Goal: Information Seeking & Learning: Learn about a topic

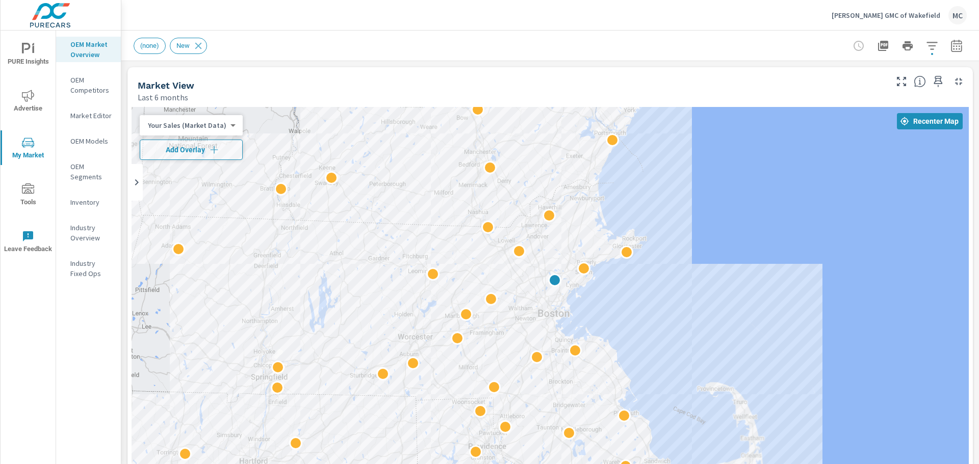
drag, startPoint x: 741, startPoint y: 357, endPoint x: 590, endPoint y: 289, distance: 166.3
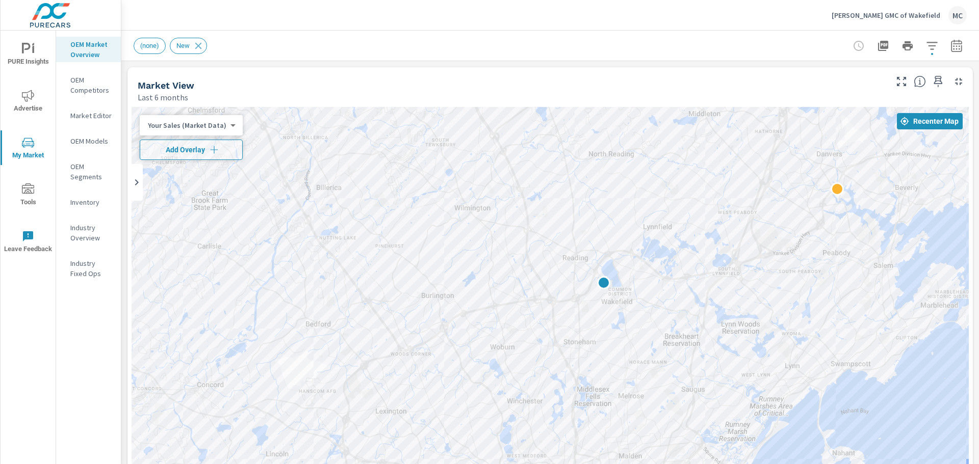
drag, startPoint x: 541, startPoint y: 264, endPoint x: 625, endPoint y: 287, distance: 86.8
click at [625, 287] on div at bounding box center [550, 314] width 837 height 414
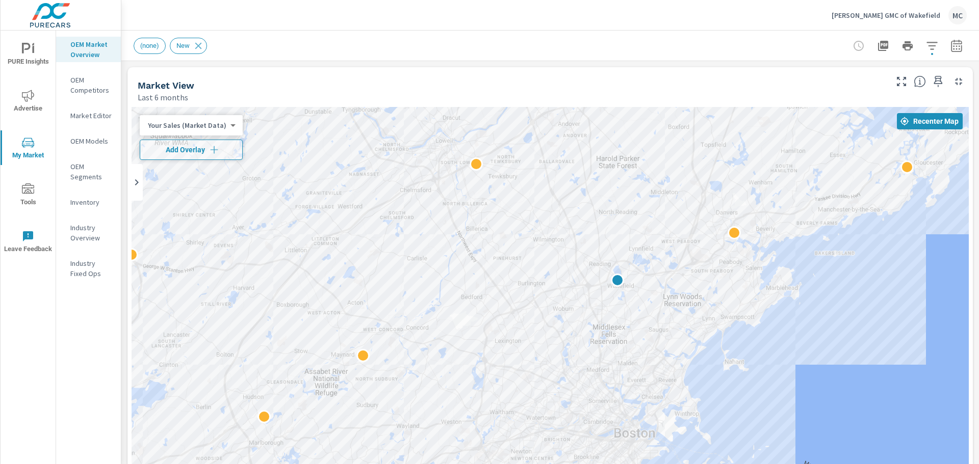
click at [18, 54] on span "PURE Insights" at bounding box center [28, 55] width 49 height 25
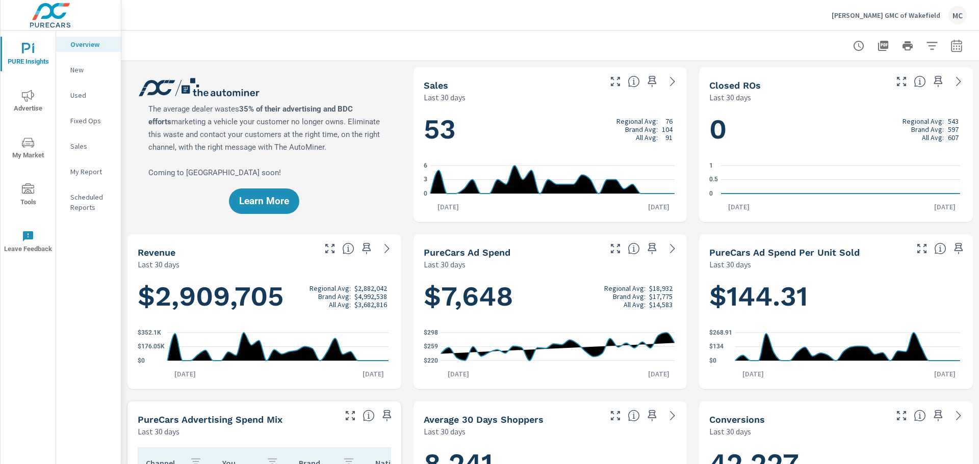
scroll to position [191, 0]
click at [29, 46] on icon "nav menu" at bounding box center [26, 48] width 9 height 11
click at [58, 15] on img at bounding box center [50, 15] width 99 height 41
click at [950, 50] on icon "button" at bounding box center [956, 46] width 12 height 12
select select "Last 30 days"
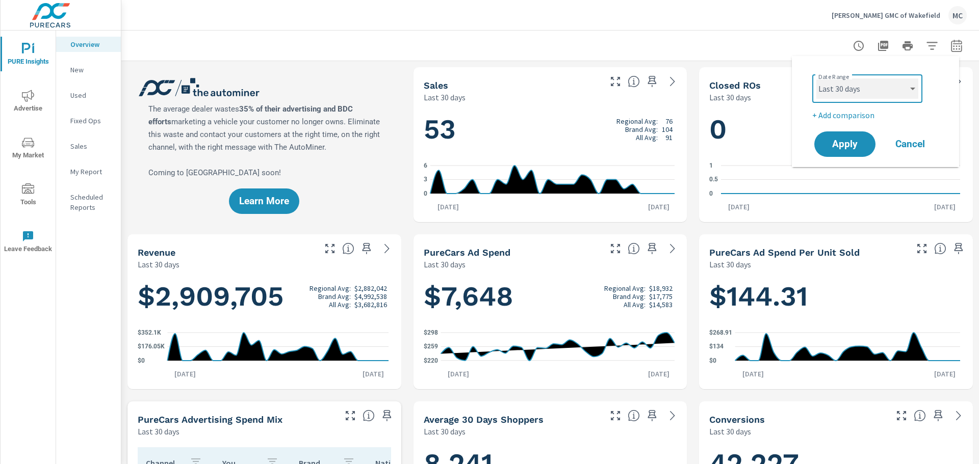
click at [855, 95] on select "Custom [DATE] Last week Last 7 days Last 14 days Last 30 days Last 45 days Last…" at bounding box center [867, 89] width 102 height 20
click at [737, 32] on div at bounding box center [550, 46] width 833 height 30
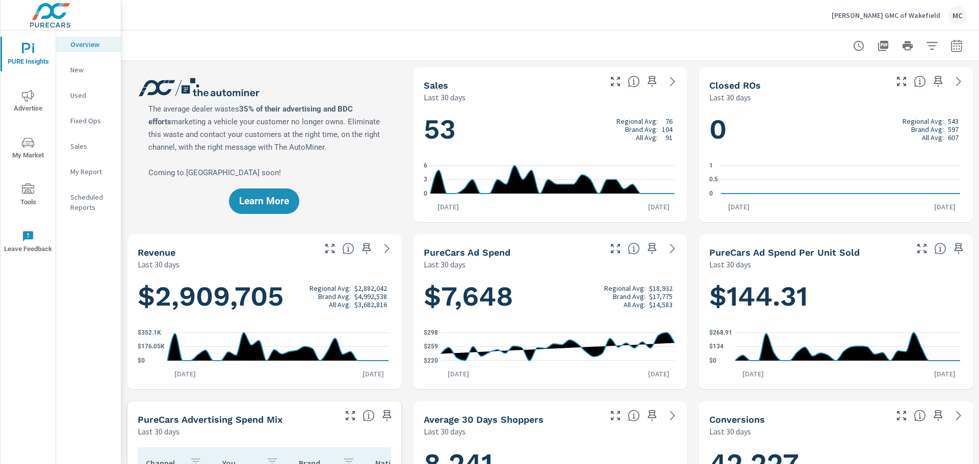
drag, startPoint x: 421, startPoint y: 80, endPoint x: 461, endPoint y: 83, distance: 40.4
click at [461, 83] on div "Sales" at bounding box center [512, 86] width 176 height 12
drag, startPoint x: 443, startPoint y: 88, endPoint x: 428, endPoint y: 86, distance: 15.9
click at [428, 86] on h5 "Sales" at bounding box center [436, 85] width 24 height 11
drag, startPoint x: 143, startPoint y: 86, endPoint x: 320, endPoint y: 166, distance: 194.6
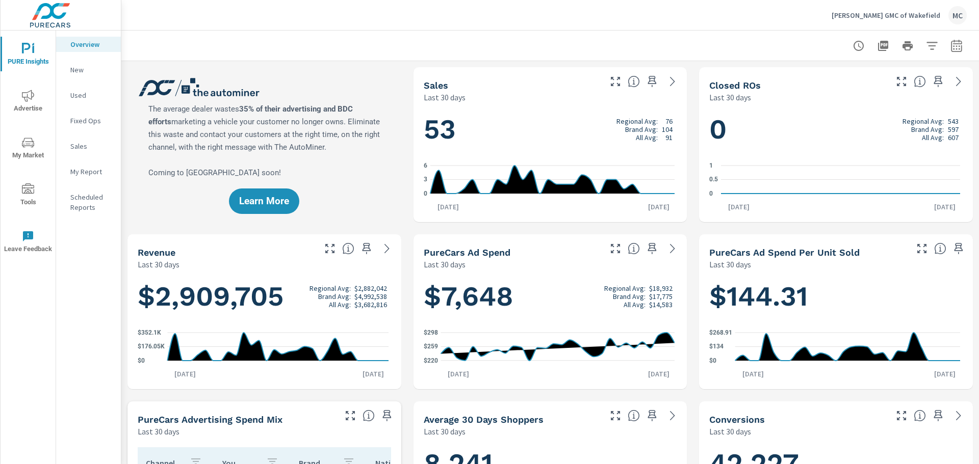
click at [318, 164] on div "Learn More" at bounding box center [264, 144] width 274 height 155
click at [90, 243] on div "Overview New Used Fixed Ops Sales My Report Scheduled Reports" at bounding box center [88, 248] width 65 height 434
click at [87, 271] on div "Overview New Used Fixed Ops Sales My Report Scheduled Reports" at bounding box center [88, 248] width 65 height 434
click at [83, 270] on div "Overview New Used Fixed Ops Sales My Report Scheduled Reports" at bounding box center [88, 248] width 65 height 434
click at [188, 40] on div at bounding box center [550, 46] width 833 height 30
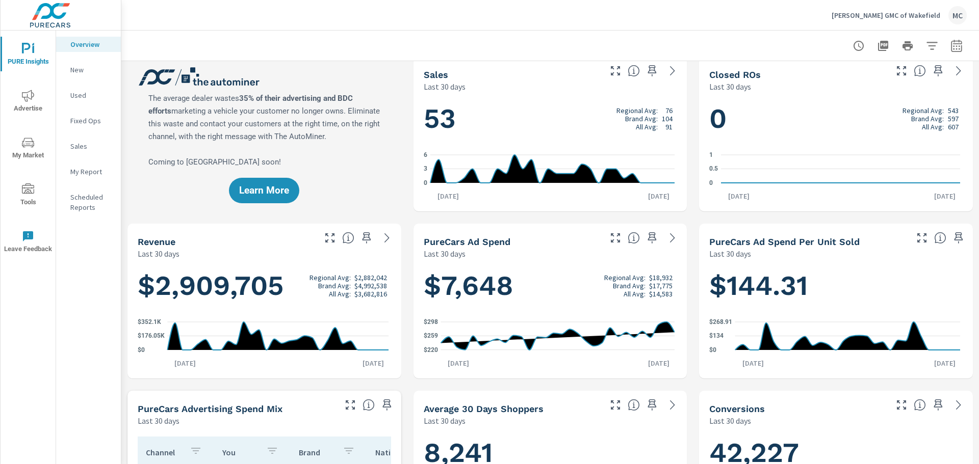
scroll to position [55, 0]
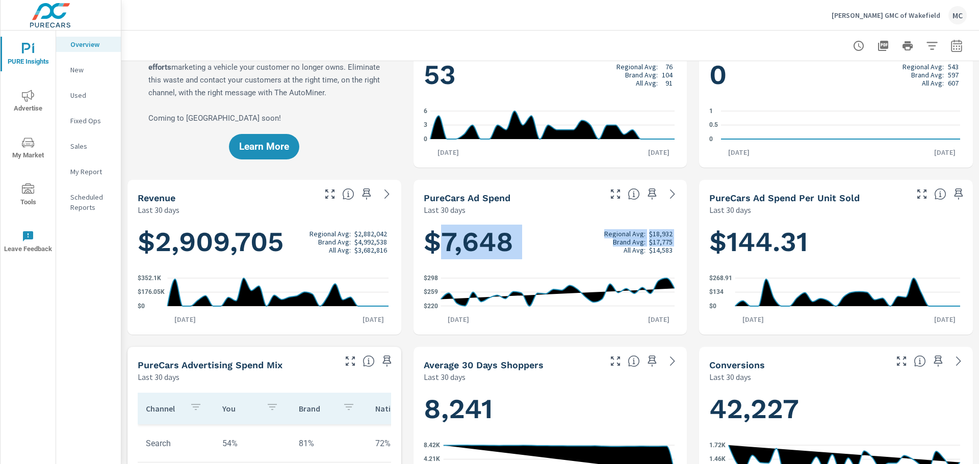
drag, startPoint x: 440, startPoint y: 239, endPoint x: 504, endPoint y: 256, distance: 66.5
click at [504, 261] on div "$7,648 Regional Avg: $18,932 Brand Avg: $17,775 All Avg: $14,583 $220 $259 $298…" at bounding box center [550, 275] width 266 height 111
click at [504, 246] on h1 "$7,648 Regional Avg: $18,932 Brand Avg: $17,775 All Avg: $14,583" at bounding box center [550, 242] width 253 height 35
drag, startPoint x: 506, startPoint y: 244, endPoint x: 459, endPoint y: 238, distance: 47.3
click at [459, 238] on h1 "$7,648 Regional Avg: $18,932 Brand Avg: $17,775 All Avg: $14,583" at bounding box center [550, 242] width 253 height 35
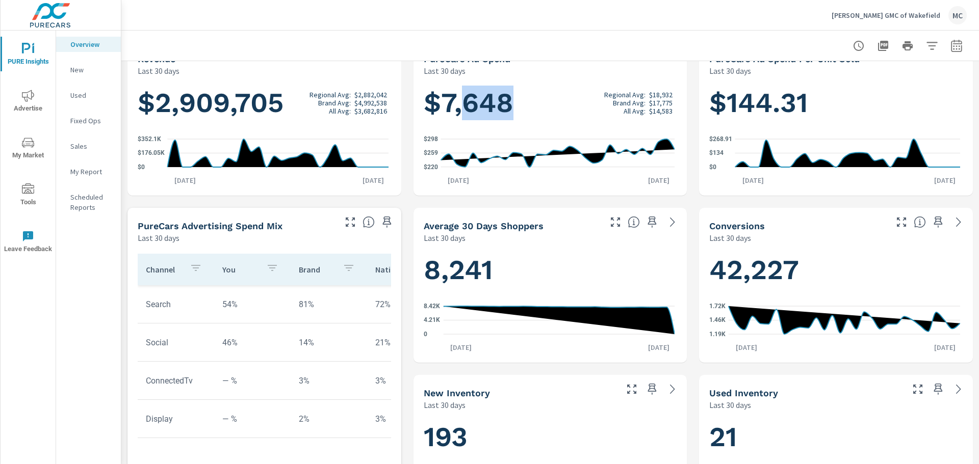
scroll to position [207, 0]
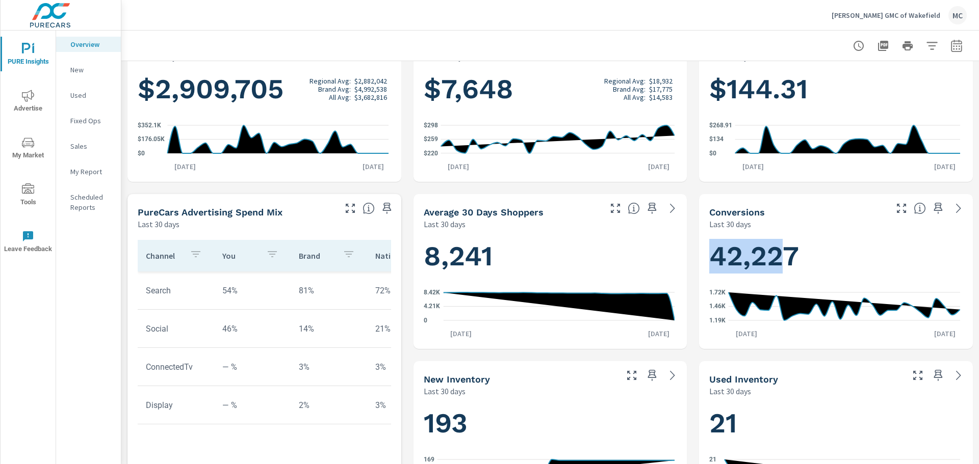
drag, startPoint x: 709, startPoint y: 254, endPoint x: 786, endPoint y: 269, distance: 78.3
click at [785, 271] on h1 "42,227" at bounding box center [835, 256] width 253 height 35
click at [727, 247] on h1 "42,227" at bounding box center [835, 256] width 253 height 35
drag, startPoint x: 317, startPoint y: 298, endPoint x: 139, endPoint y: 307, distance: 178.2
click at [139, 307] on tr "Search 54% 81% 72%" at bounding box center [290, 291] width 305 height 38
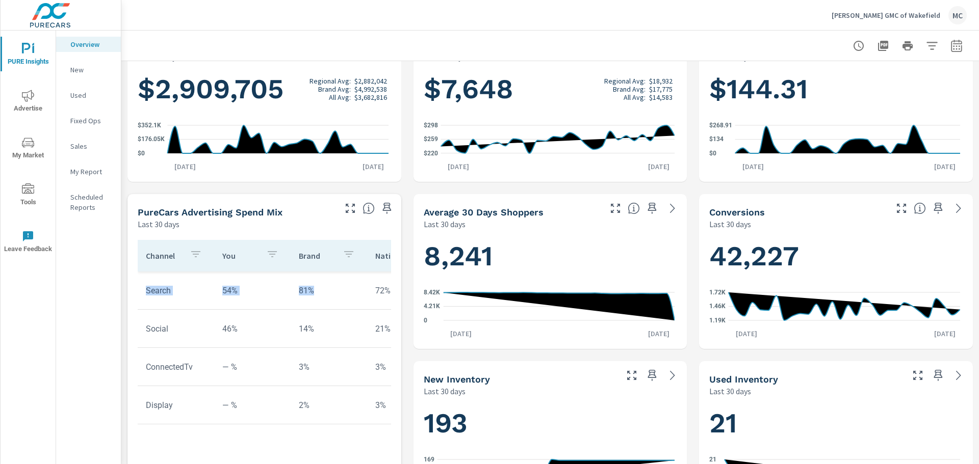
click at [139, 307] on tr "Search 54% 81% 72%" at bounding box center [290, 291] width 305 height 38
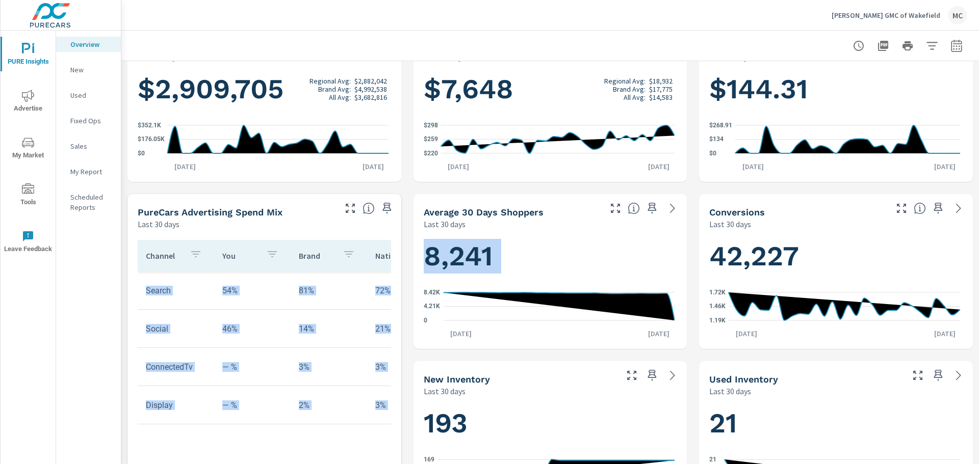
scroll to position [0, 55]
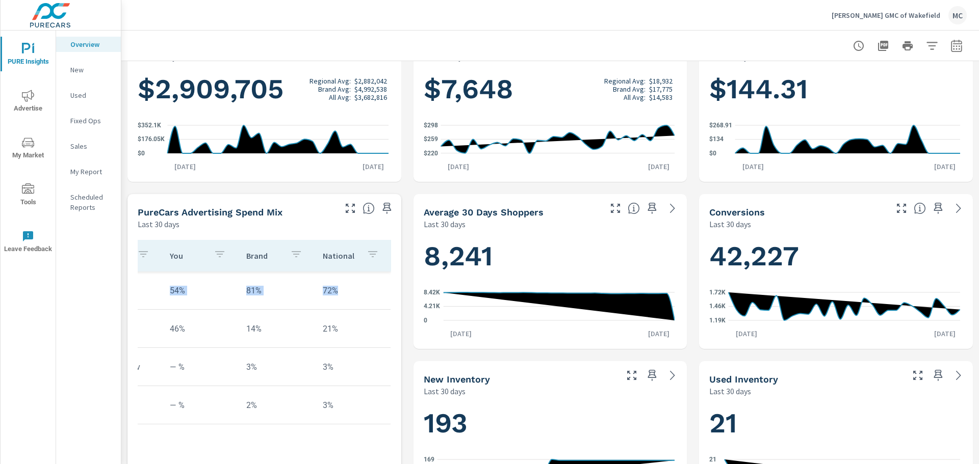
drag, startPoint x: 144, startPoint y: 293, endPoint x: 398, endPoint y: 348, distance: 259.6
click at [398, 348] on div "Channel You Brand National Search 54% 81% 72% Social 46% 14% 21% ConnectedTv — …" at bounding box center [264, 373] width 274 height 286
click at [396, 346] on div "Channel You Brand National Search 54% 81% 72% Social 46% 14% 21% ConnectedTv — …" at bounding box center [264, 373] width 274 height 286
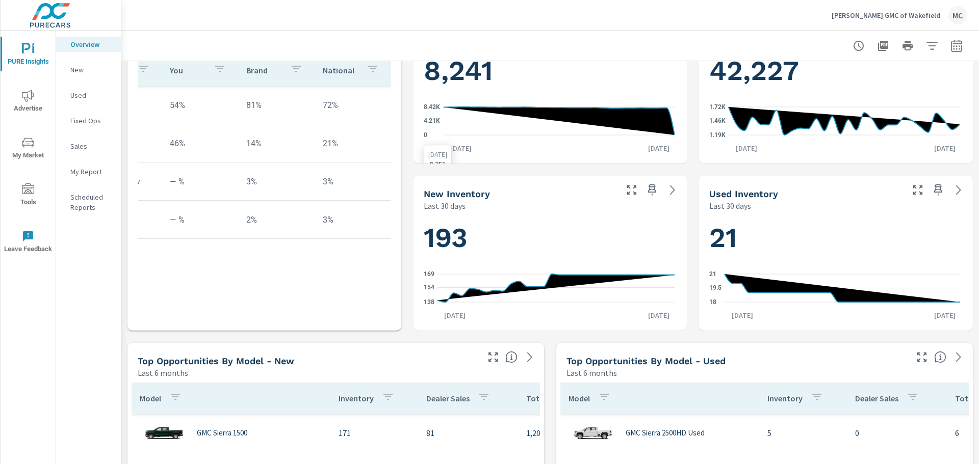
scroll to position [411, 0]
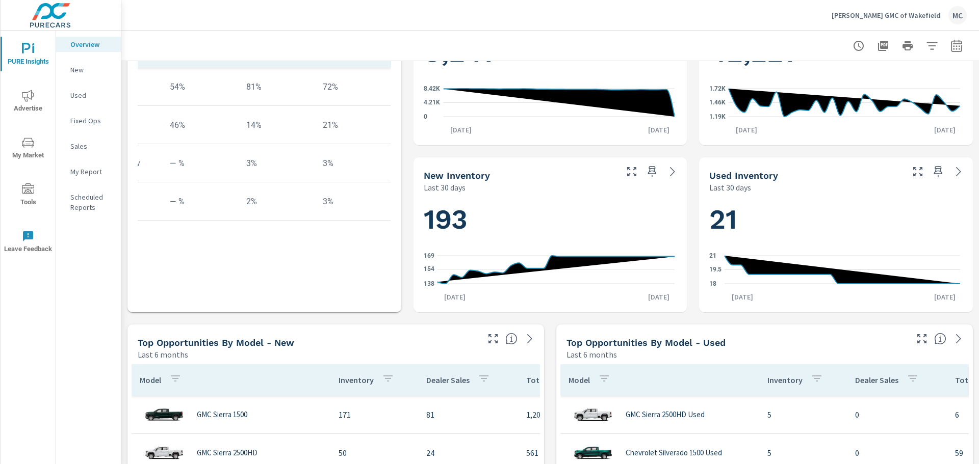
click at [489, 213] on h1 "193" at bounding box center [550, 219] width 253 height 35
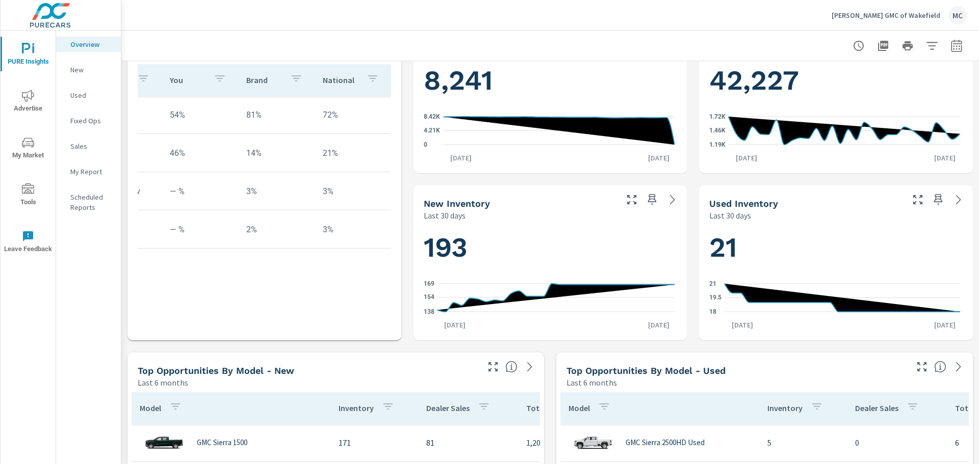
scroll to position [360, 0]
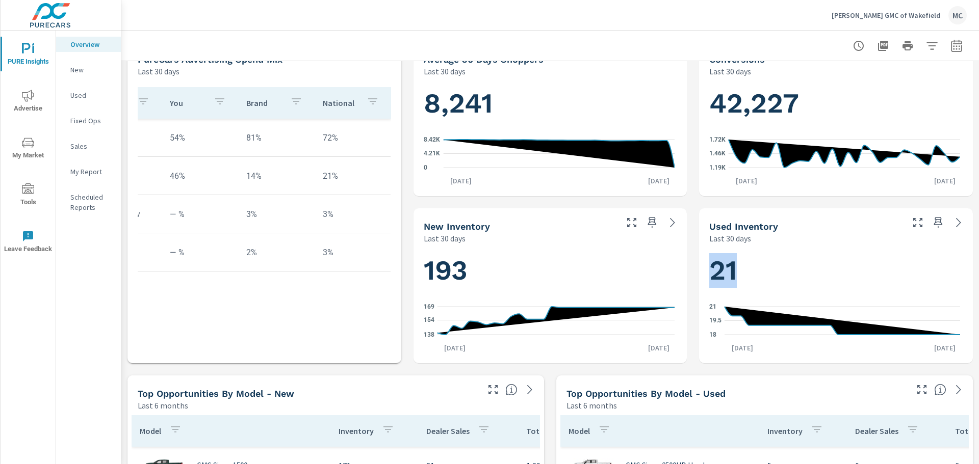
drag, startPoint x: 729, startPoint y: 277, endPoint x: 701, endPoint y: 277, distance: 27.5
click at [703, 277] on div "21 18 19.5 [DATE] 1st [DATE]" at bounding box center [836, 303] width 266 height 111
click at [712, 232] on p "Last 30 days" at bounding box center [730, 238] width 42 height 12
click at [825, 254] on h1 "21" at bounding box center [835, 270] width 253 height 35
drag, startPoint x: 704, startPoint y: 225, endPoint x: 763, endPoint y: 251, distance: 64.8
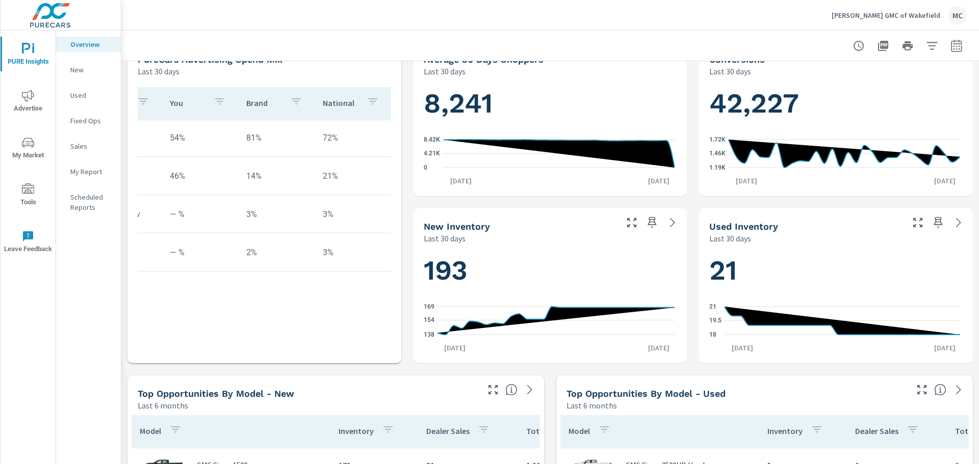
click at [764, 254] on div "Used Inventory Last 30 days 21 18 19.5 [DATE] 1st [DATE]" at bounding box center [836, 285] width 274 height 155
drag, startPoint x: 707, startPoint y: 269, endPoint x: 728, endPoint y: 271, distance: 22.0
click at [728, 271] on h1 "21" at bounding box center [835, 270] width 253 height 35
drag, startPoint x: 707, startPoint y: 225, endPoint x: 781, endPoint y: 264, distance: 83.4
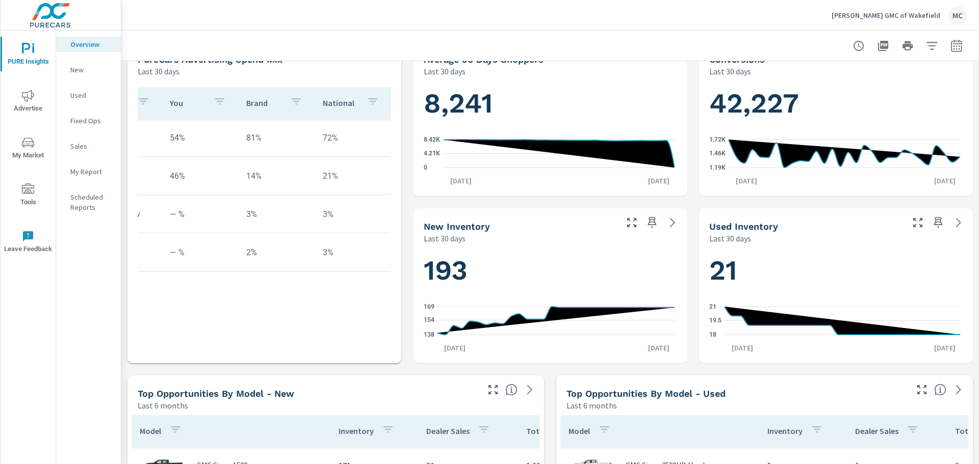
click at [781, 264] on div "Used Inventory Last 30 days 21 18 19.5 [DATE] 1st [DATE]" at bounding box center [836, 285] width 274 height 155
drag, startPoint x: 699, startPoint y: 224, endPoint x: 746, endPoint y: 249, distance: 52.9
click at [746, 249] on div "Used Inventory Last 30 days 21 18 19.5 [DATE] 1st [DATE]" at bounding box center [836, 285] width 274 height 155
click at [746, 249] on div "21 18 19.5 [DATE] 1st [DATE]" at bounding box center [836, 303] width 266 height 111
click at [30, 103] on span "Advertise" at bounding box center [28, 102] width 49 height 25
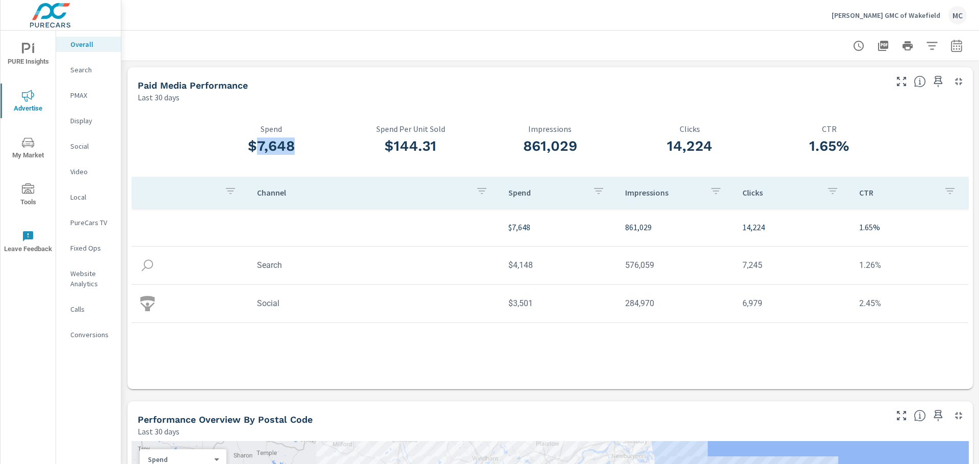
drag, startPoint x: 257, startPoint y: 138, endPoint x: 296, endPoint y: 143, distance: 39.0
click at [296, 143] on h3 "$7,648" at bounding box center [271, 146] width 140 height 17
click at [84, 70] on p "Search" at bounding box center [91, 70] width 42 height 10
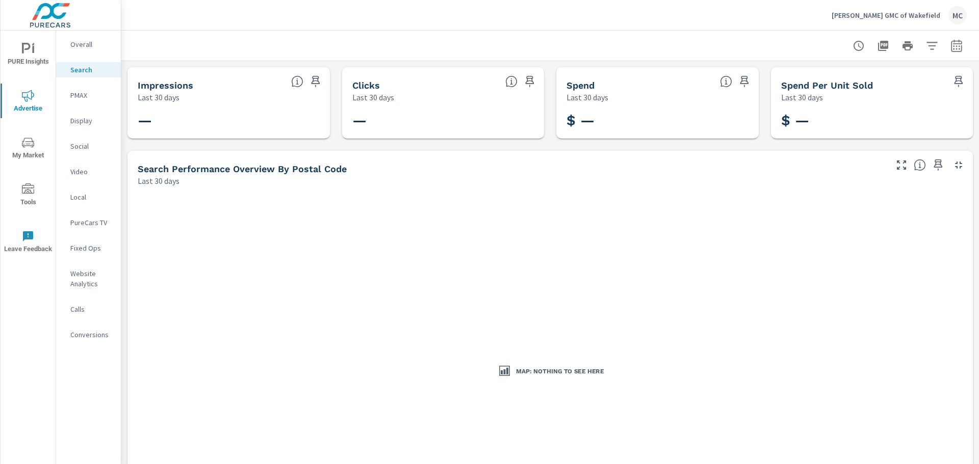
click at [83, 97] on p "PMAX" at bounding box center [91, 95] width 42 height 10
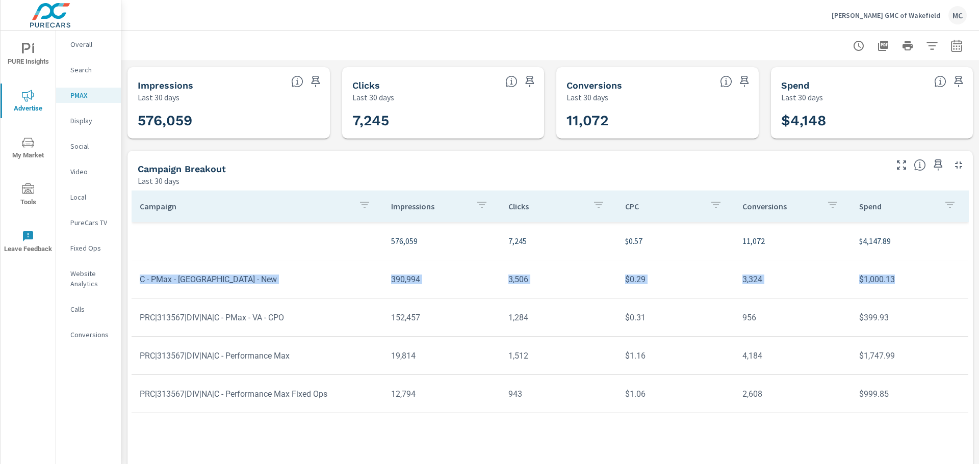
drag, startPoint x: 898, startPoint y: 280, endPoint x: 140, endPoint y: 275, distance: 757.5
click at [140, 275] on tr "C - PMax - [GEOGRAPHIC_DATA] - New 390,994 3,506 $0.29 3,324 $1,000.13" at bounding box center [550, 279] width 836 height 38
click at [332, 285] on td "C - PMax - [GEOGRAPHIC_DATA] - New" at bounding box center [257, 280] width 251 height 26
click at [273, 316] on td "PRC|313567|DIV|NA|C - PMax - VA - CPO" at bounding box center [257, 318] width 251 height 26
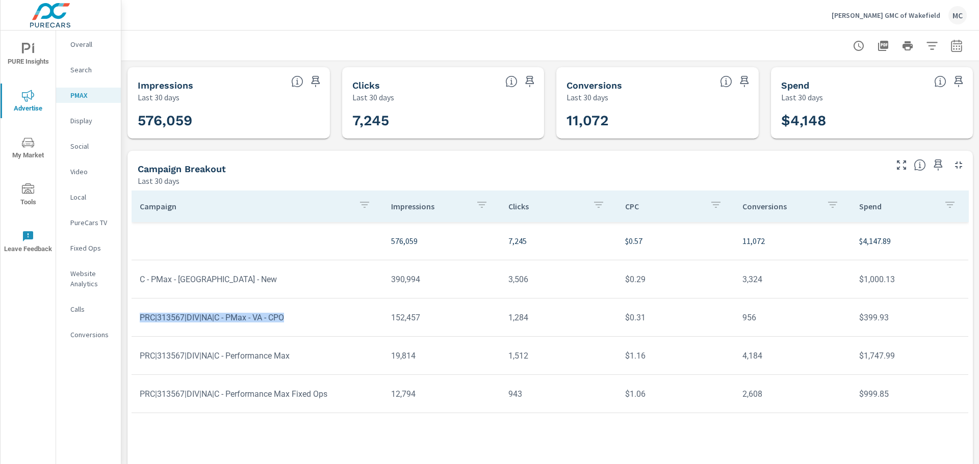
drag, startPoint x: 287, startPoint y: 320, endPoint x: 139, endPoint y: 323, distance: 148.9
click at [139, 323] on td "PRC|313567|DIV|NA|C - PMax - VA - CPO" at bounding box center [257, 318] width 251 height 26
click at [141, 309] on td "PRC|313567|DIV|NA|C - PMax - VA - CPO" at bounding box center [257, 318] width 251 height 26
drag, startPoint x: 140, startPoint y: 317, endPoint x: 881, endPoint y: 321, distance: 741.2
click at [853, 331] on tr "PRC|313567|DIV|NA|C - PMax - VA - CPO 152,457 1,284 $0.31 956 $399.93" at bounding box center [550, 318] width 836 height 38
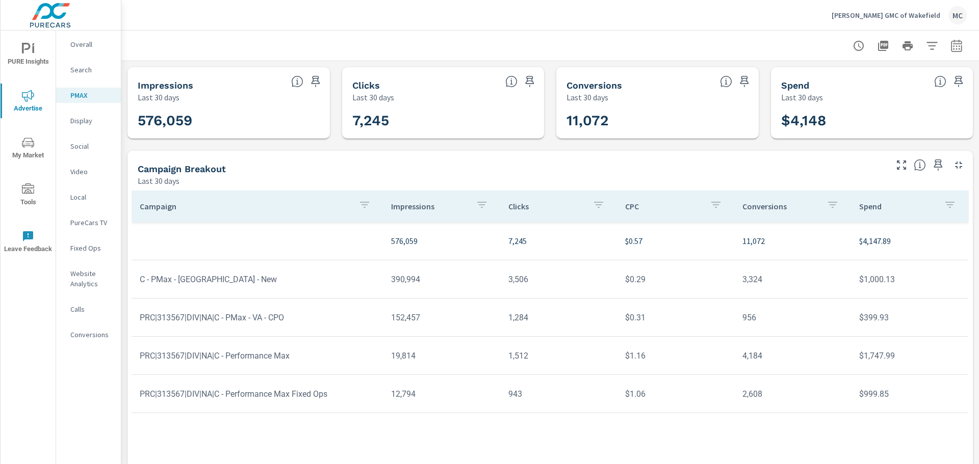
click at [898, 315] on td "$399.93" at bounding box center [909, 318] width 117 height 26
click at [539, 128] on div "7,245" at bounding box center [443, 121] width 202 height 36
drag, startPoint x: 141, startPoint y: 121, endPoint x: 202, endPoint y: 120, distance: 61.2
click at [202, 120] on h3 "576,059" at bounding box center [229, 120] width 182 height 17
click at [201, 122] on h3 "576,059" at bounding box center [229, 120] width 182 height 17
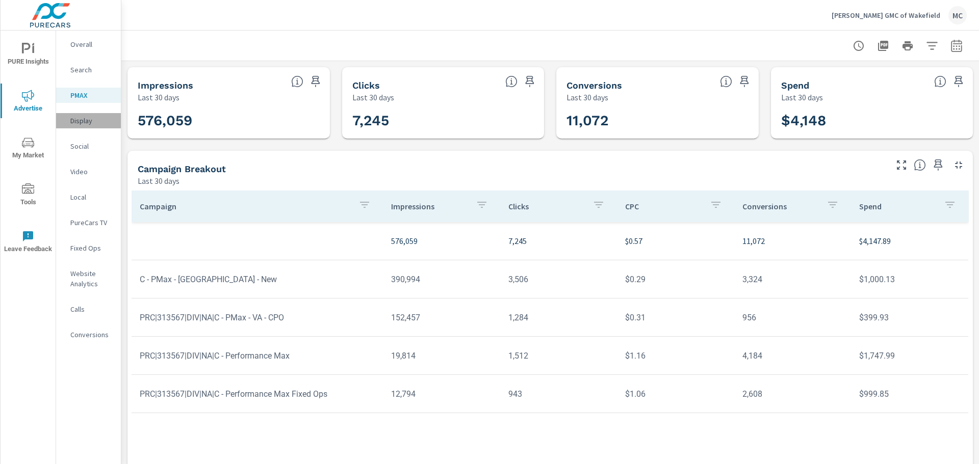
click at [82, 119] on p "Display" at bounding box center [91, 121] width 42 height 10
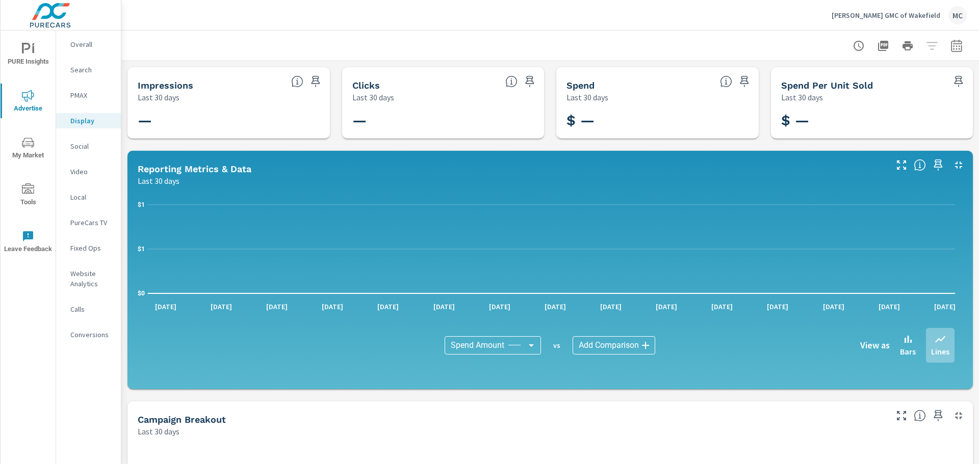
click at [88, 144] on p "Social" at bounding box center [91, 146] width 42 height 10
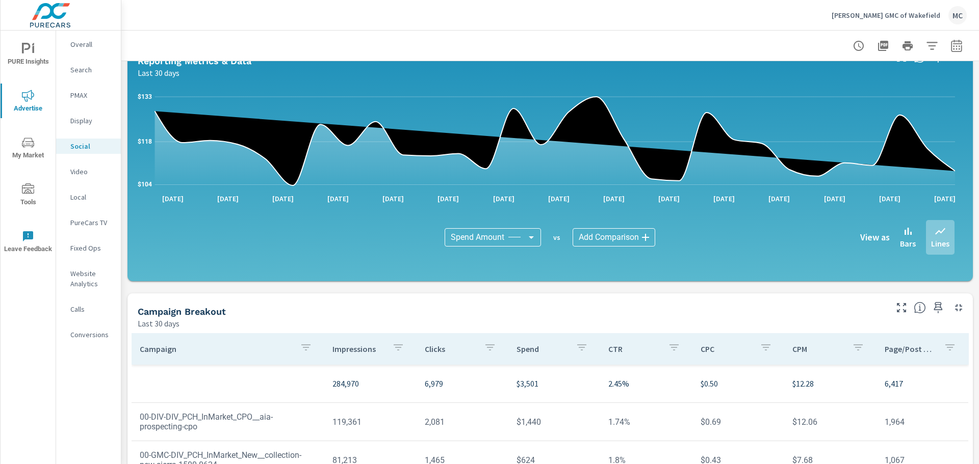
scroll to position [94, 0]
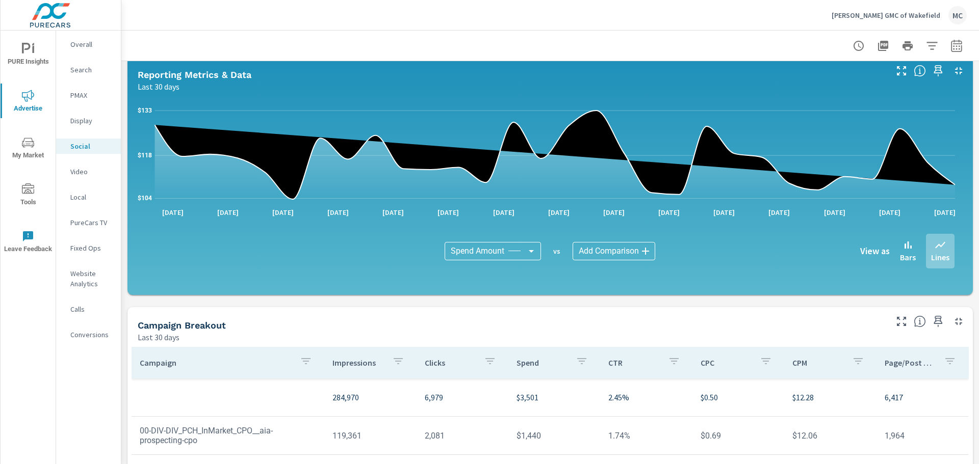
click at [79, 95] on p "PMAX" at bounding box center [91, 95] width 42 height 10
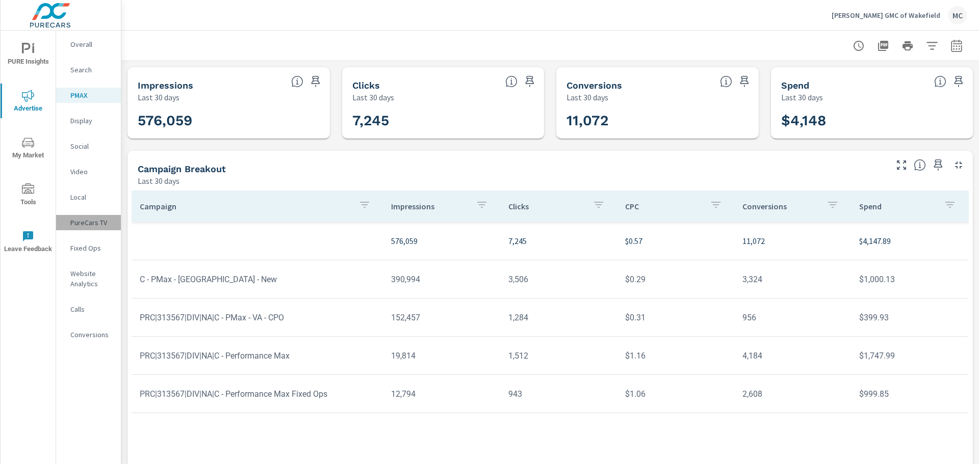
click at [89, 222] on p "PureCars TV" at bounding box center [91, 223] width 42 height 10
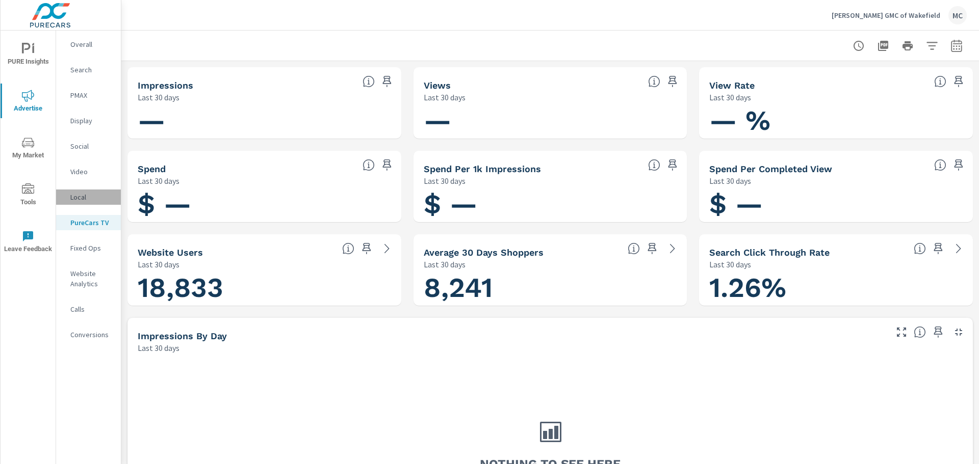
click at [79, 200] on p "Local" at bounding box center [91, 197] width 42 height 10
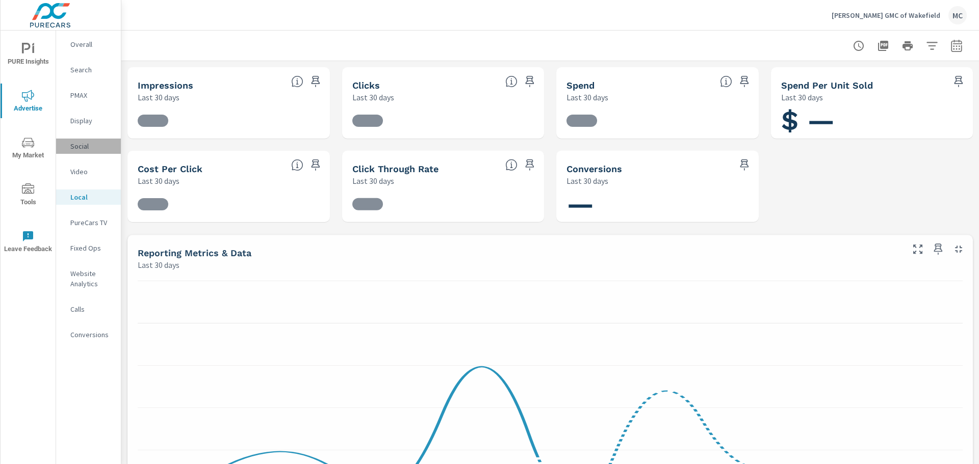
click at [77, 147] on p "Social" at bounding box center [91, 146] width 42 height 10
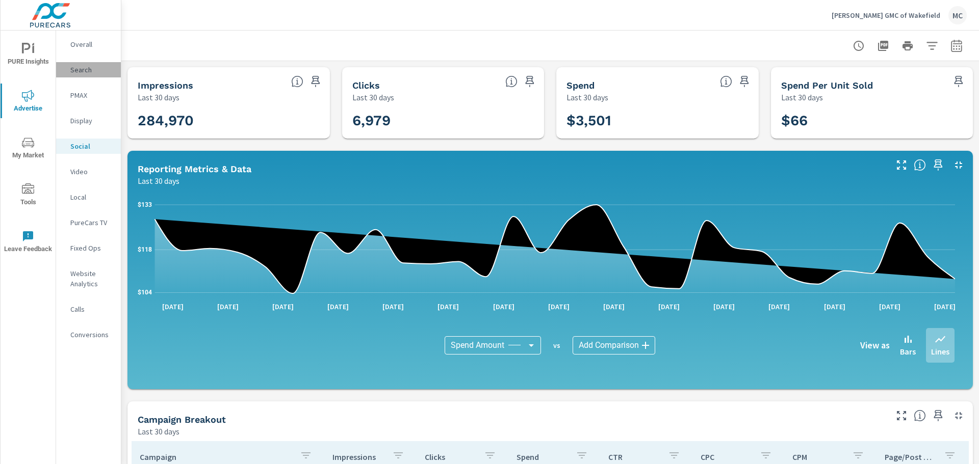
click at [83, 73] on p "Search" at bounding box center [91, 70] width 42 height 10
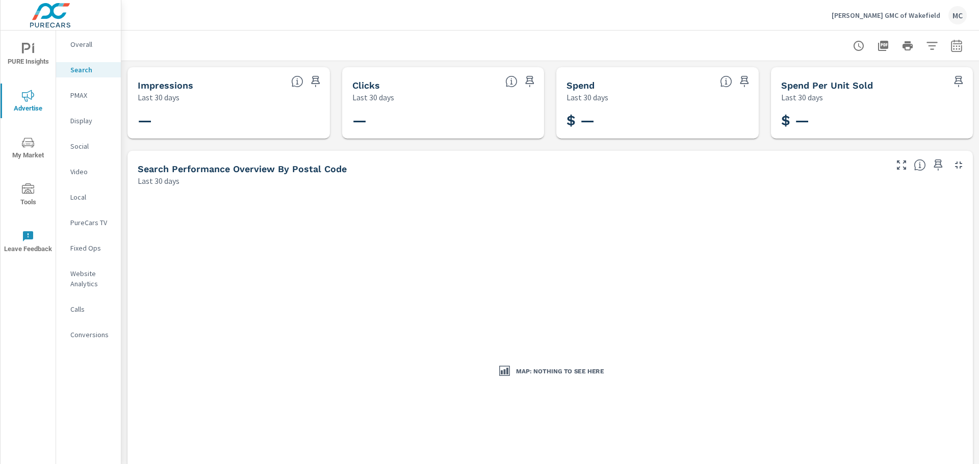
click at [78, 97] on p "PMAX" at bounding box center [91, 95] width 42 height 10
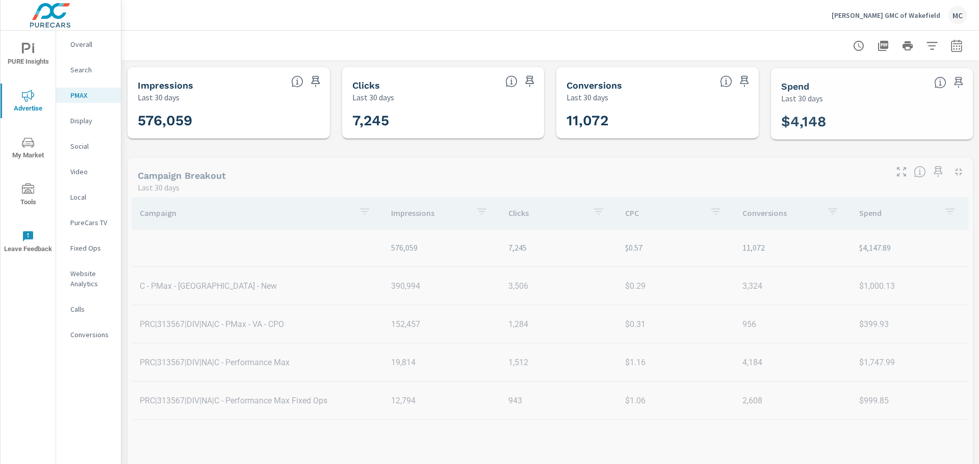
click at [83, 70] on p "Search" at bounding box center [91, 70] width 42 height 10
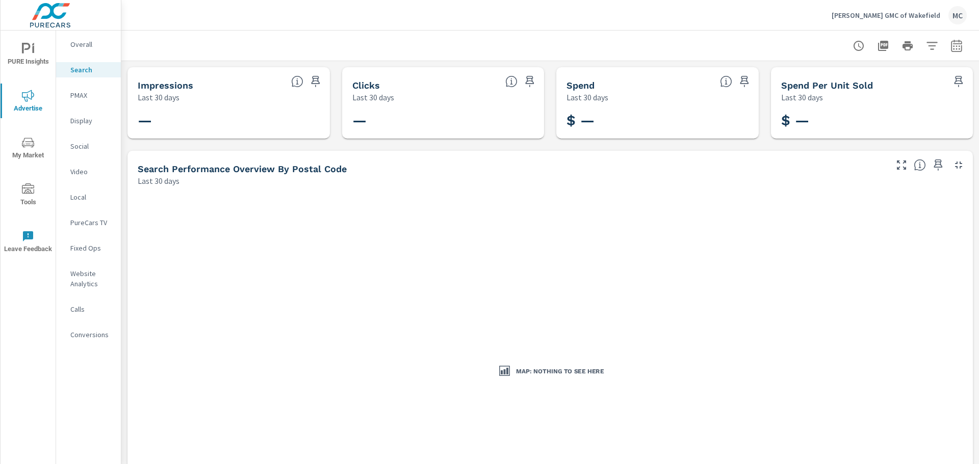
click at [85, 89] on div "PMAX" at bounding box center [88, 95] width 65 height 15
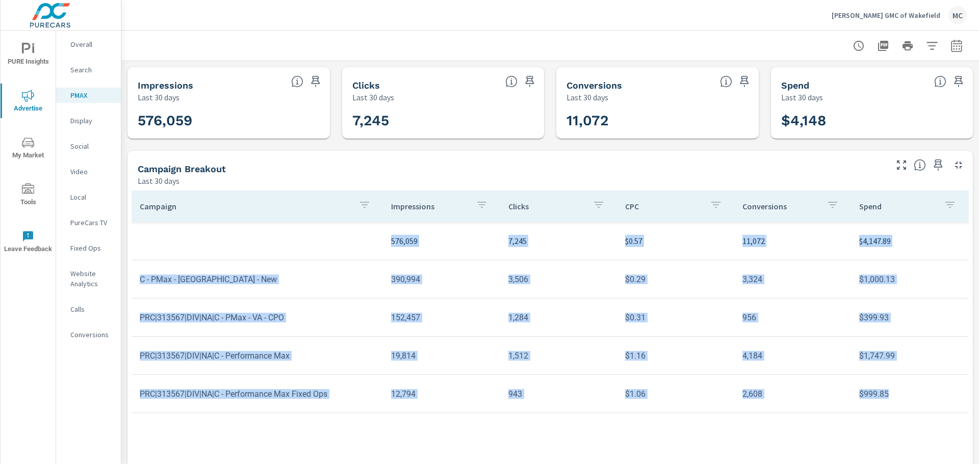
drag, startPoint x: 900, startPoint y: 399, endPoint x: 198, endPoint y: 248, distance: 718.1
click at [198, 248] on tbody "576,059 7,245 $0.57 11,072 $4,147.89 C - PMax - VA - New 390,994 3,506 $0.29 3,…" at bounding box center [550, 317] width 837 height 191
click at [193, 245] on td at bounding box center [257, 241] width 251 height 16
click at [190, 242] on td at bounding box center [257, 241] width 251 height 16
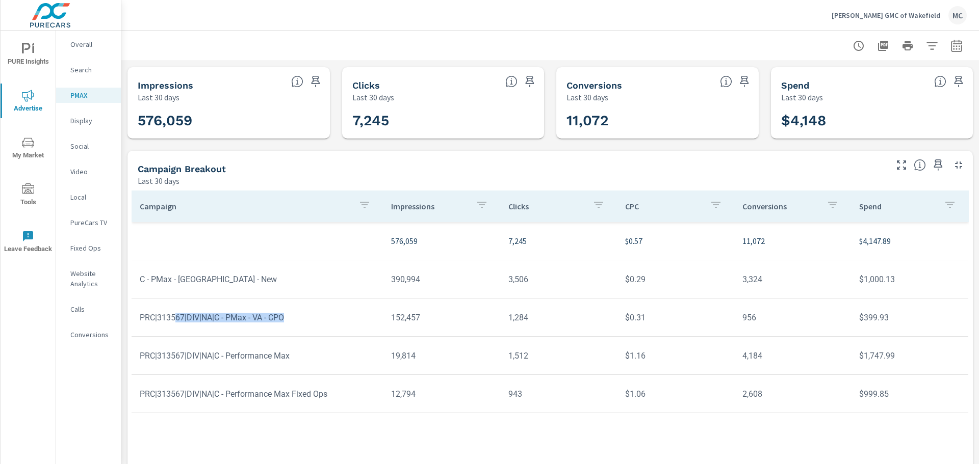
drag, startPoint x: 301, startPoint y: 318, endPoint x: 174, endPoint y: 318, distance: 126.4
click at [174, 318] on td "PRC|313567|DIV|NA|C - PMax - VA - CPO" at bounding box center [257, 318] width 251 height 26
click at [887, 326] on td "$399.93" at bounding box center [909, 318] width 117 height 26
click at [220, 245] on td at bounding box center [257, 241] width 251 height 16
click at [79, 74] on p "Search" at bounding box center [91, 70] width 42 height 10
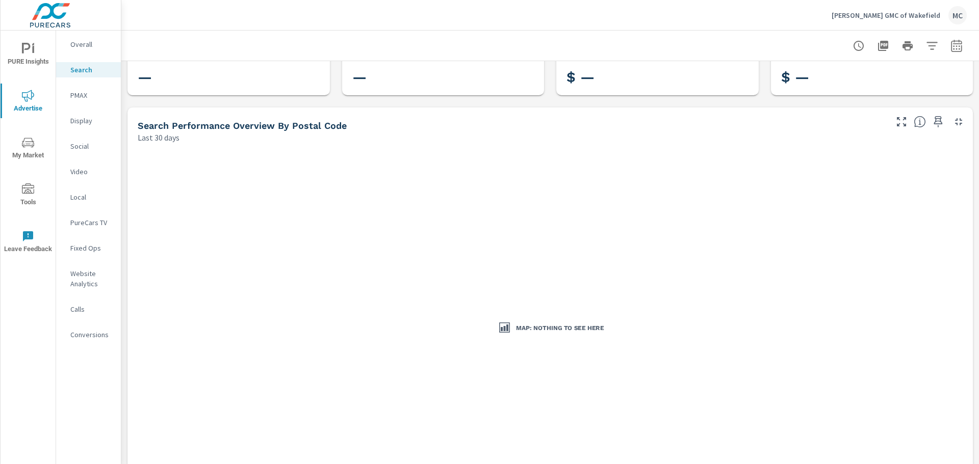
scroll to position [102, 0]
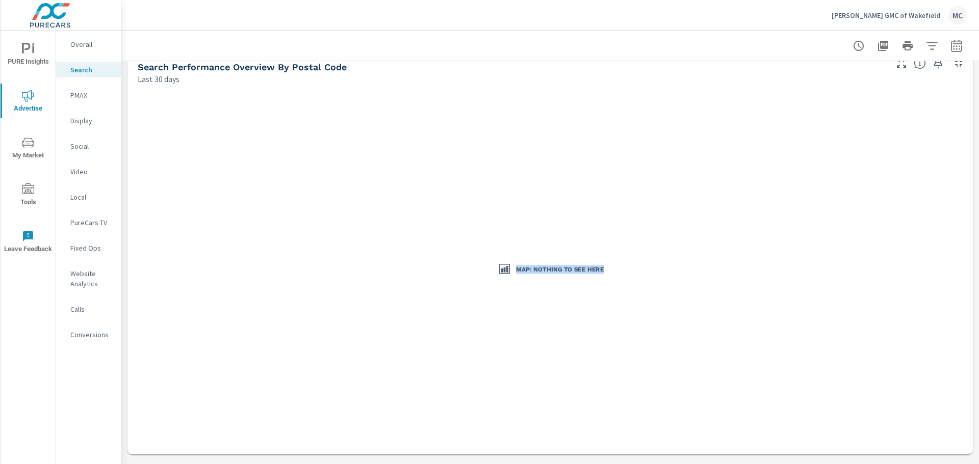
drag, startPoint x: 625, startPoint y: 268, endPoint x: 364, endPoint y: 197, distance: 270.6
click at [370, 201] on div "Map: Nothing to see here" at bounding box center [550, 269] width 418 height 181
click at [332, 208] on div "Map: Nothing to see here" at bounding box center [550, 270] width 837 height 362
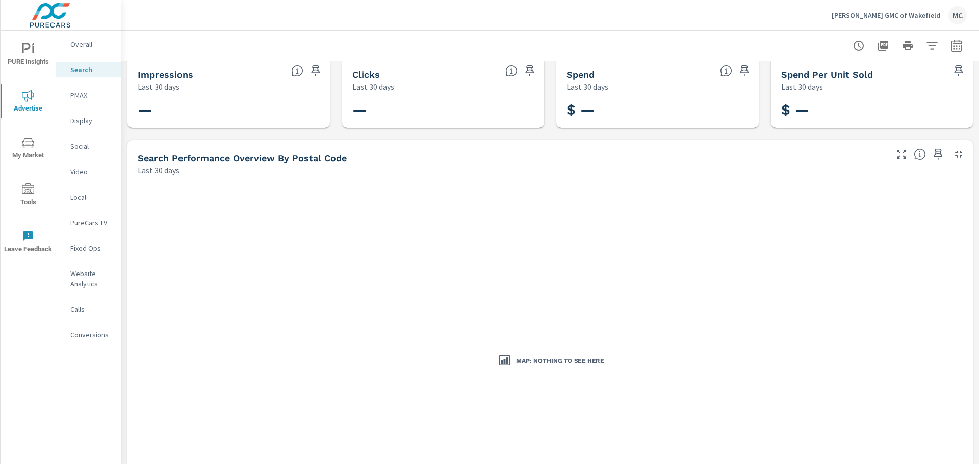
scroll to position [0, 0]
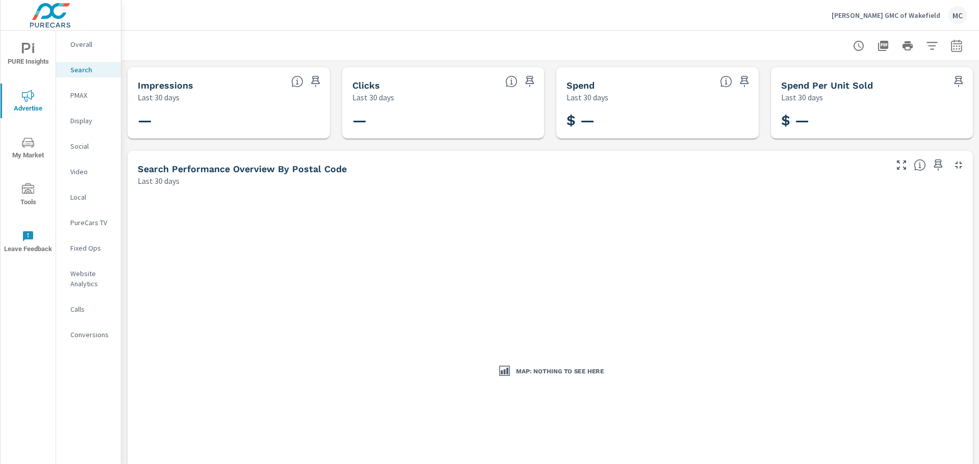
click at [32, 53] on icon "nav menu" at bounding box center [28, 49] width 12 height 12
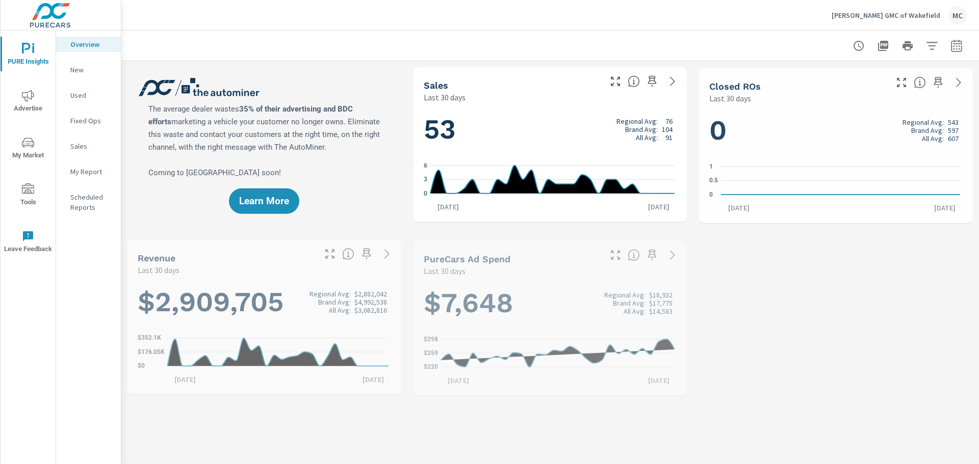
click at [81, 44] on p "Overview" at bounding box center [91, 44] width 42 height 10
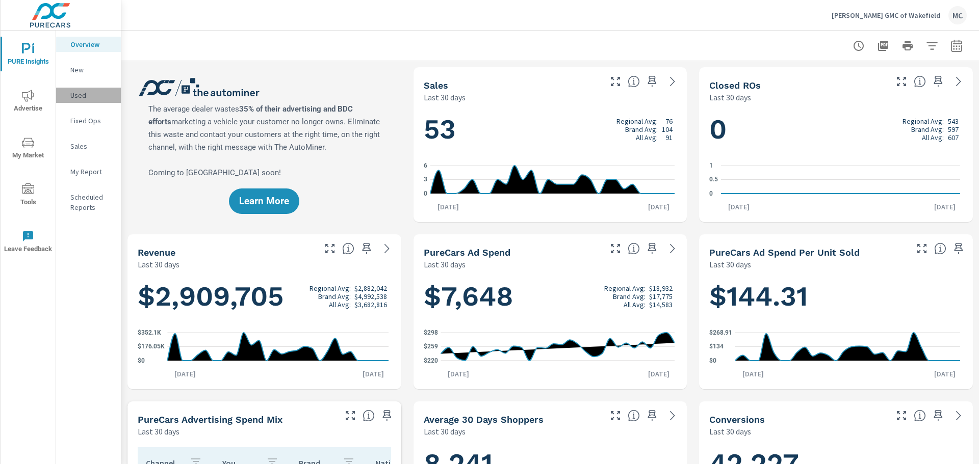
click at [83, 96] on p "Used" at bounding box center [91, 95] width 42 height 10
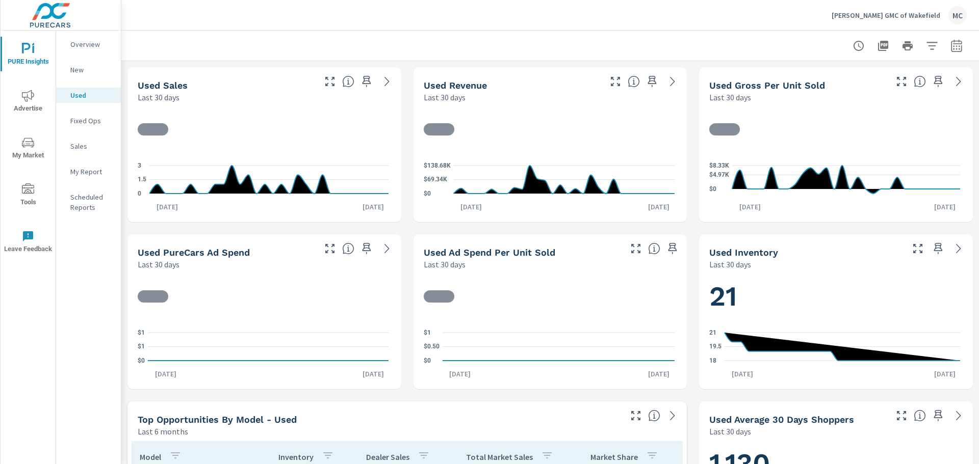
scroll to position [76, 0]
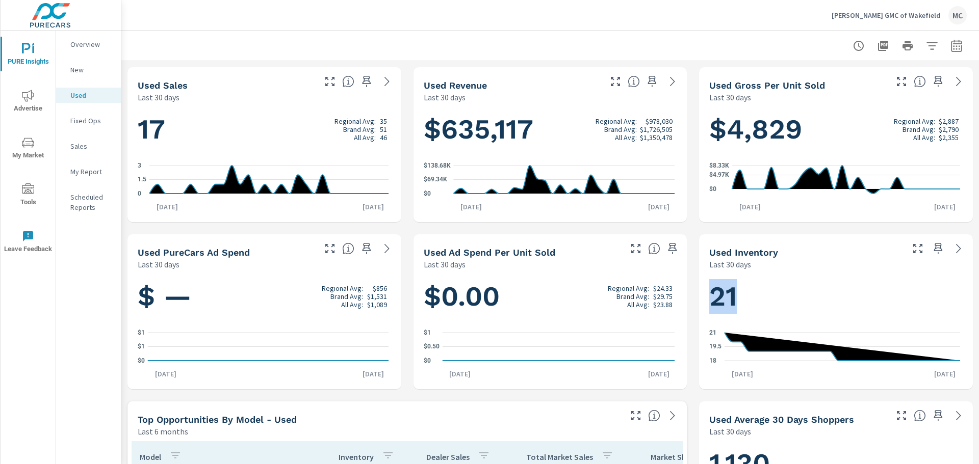
drag, startPoint x: 707, startPoint y: 292, endPoint x: 742, endPoint y: 300, distance: 36.1
click at [742, 300] on h1 "21" at bounding box center [835, 296] width 253 height 35
click at [955, 14] on div "MC" at bounding box center [957, 15] width 18 height 18
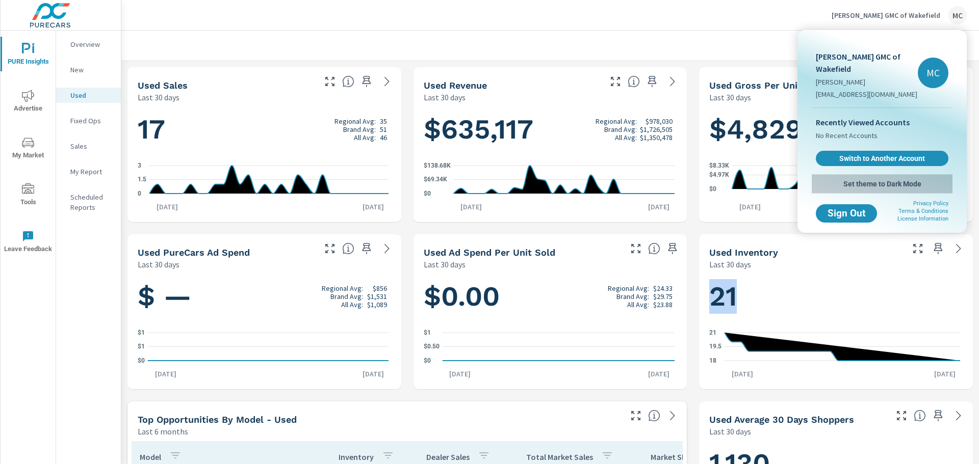
click at [883, 182] on span "Set theme to Dark Mode" at bounding box center [882, 183] width 133 height 9
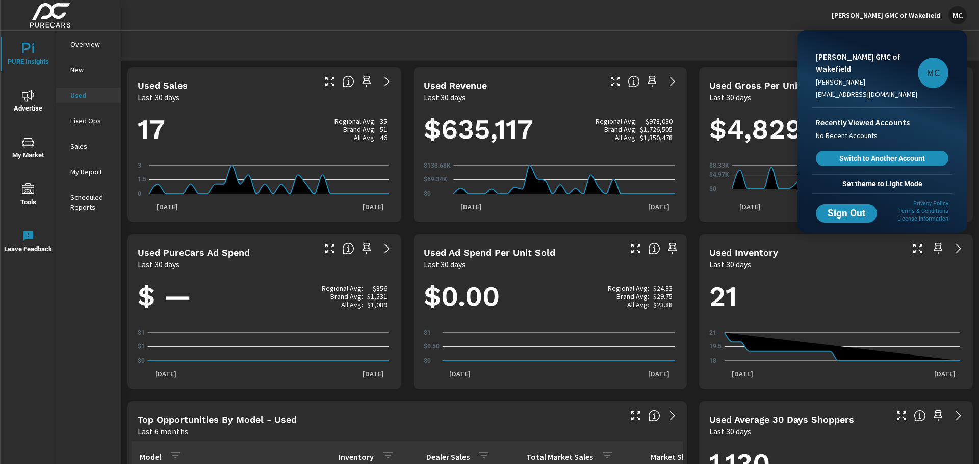
click at [639, 47] on div at bounding box center [489, 232] width 979 height 464
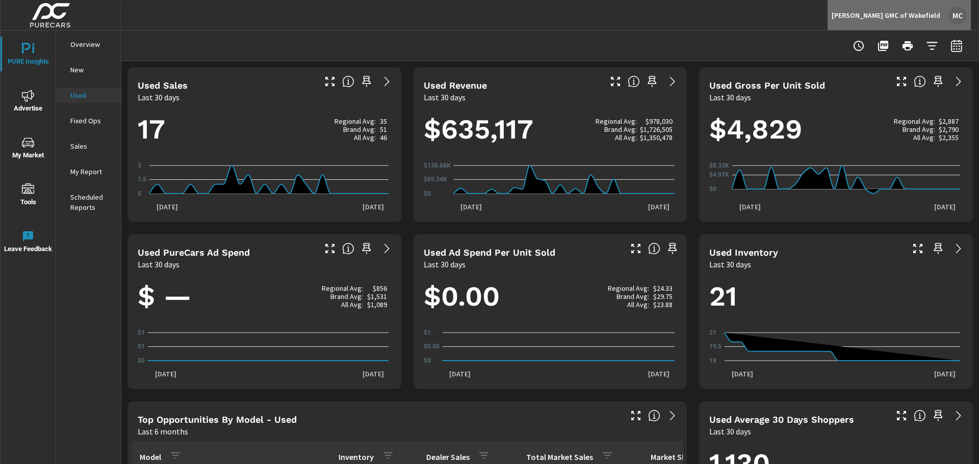
click at [958, 14] on div "MC" at bounding box center [957, 15] width 18 height 18
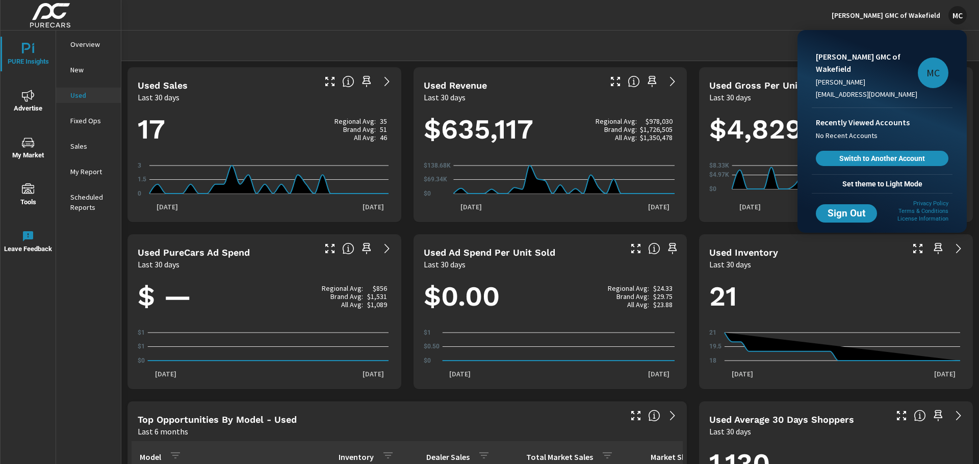
click at [901, 187] on span "Set theme to Light Mode" at bounding box center [882, 183] width 133 height 9
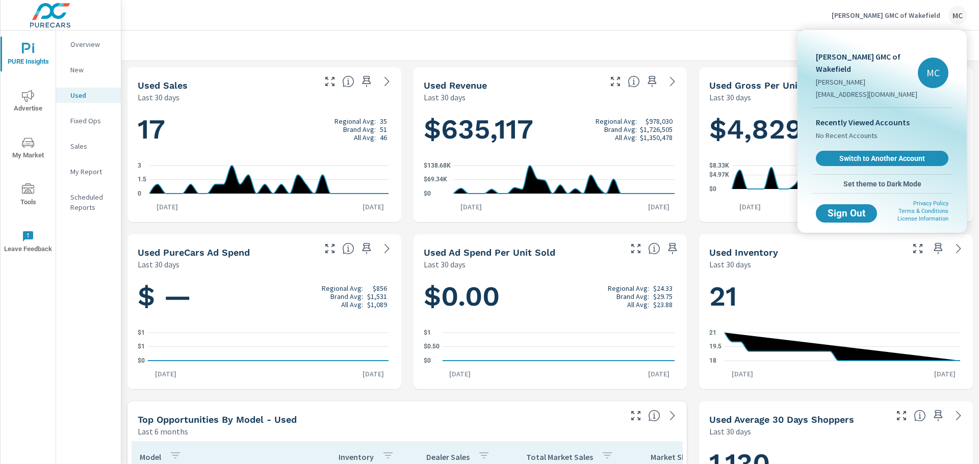
click at [768, 34] on div at bounding box center [489, 232] width 979 height 464
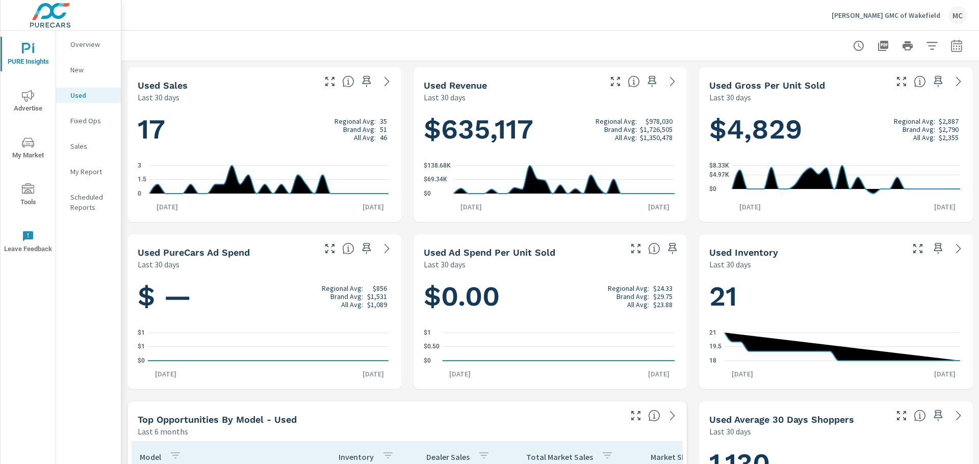
click at [815, 35] on div at bounding box center [550, 46] width 833 height 30
drag, startPoint x: 160, startPoint y: 47, endPoint x: 231, endPoint y: 46, distance: 70.9
click at [231, 46] on div at bounding box center [550, 46] width 833 height 30
click at [164, 22] on div "[PERSON_NAME] GMC of Wakefield MC" at bounding box center [550, 15] width 833 height 30
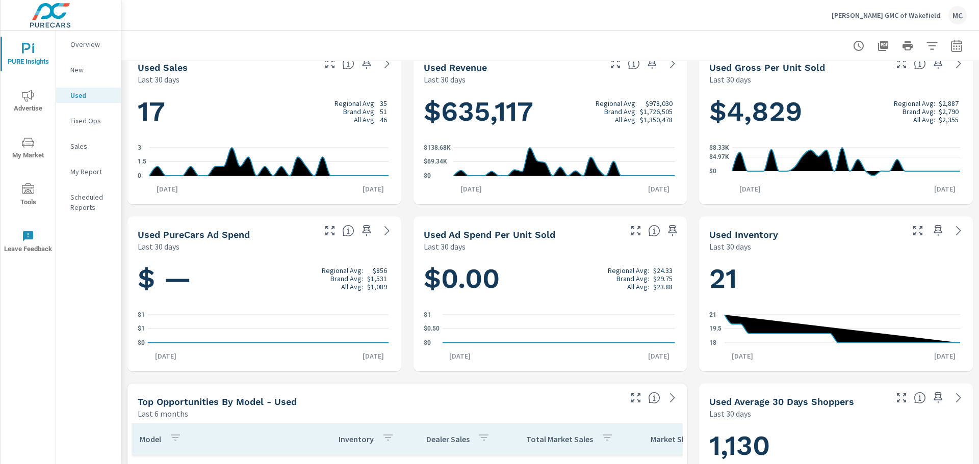
scroll to position [0, 0]
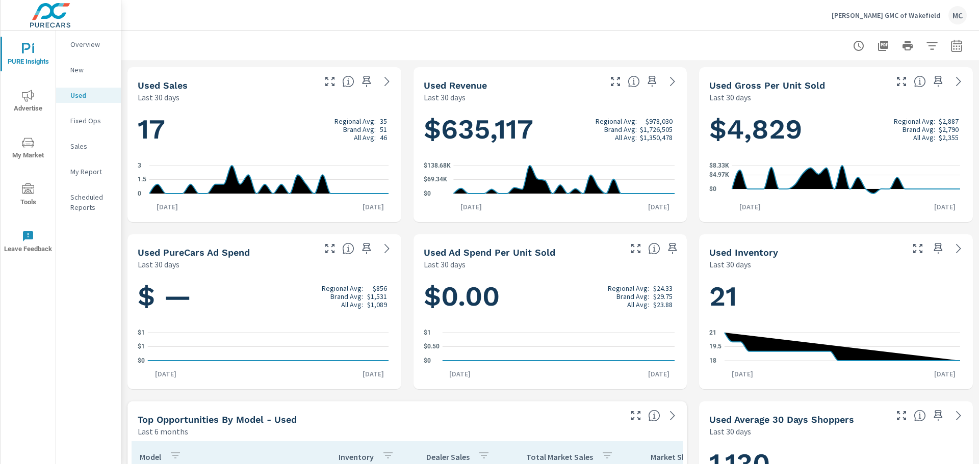
click at [80, 48] on p "Overview" at bounding box center [91, 44] width 42 height 10
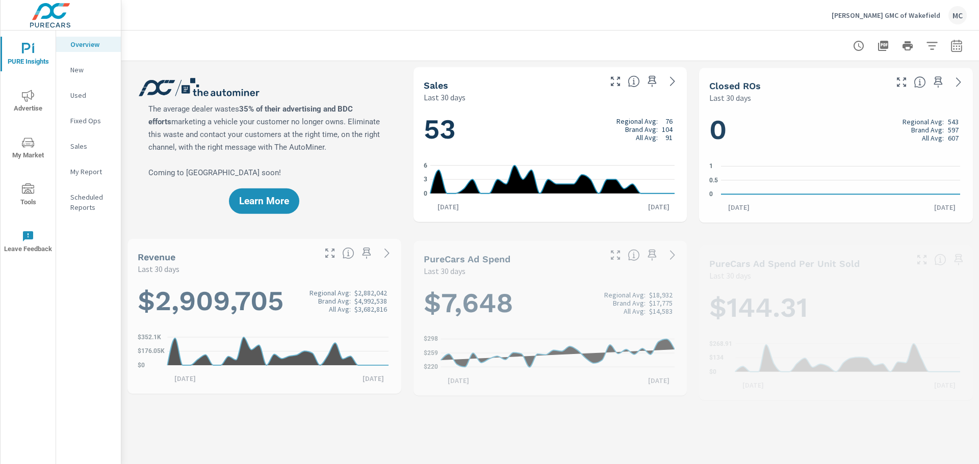
scroll to position [191, 0]
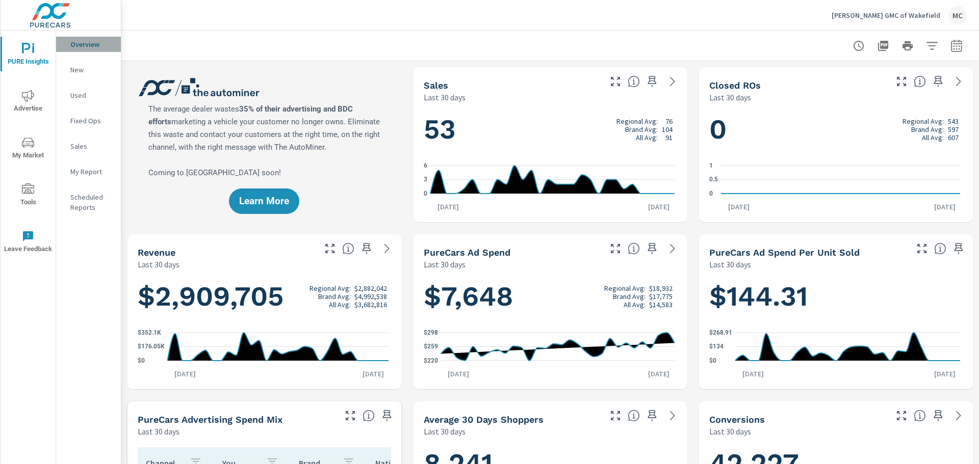
click at [83, 46] on p "Overview" at bounding box center [91, 44] width 42 height 10
click at [88, 44] on p "Overview" at bounding box center [91, 44] width 42 height 10
click at [32, 101] on icon "nav menu" at bounding box center [28, 96] width 12 height 12
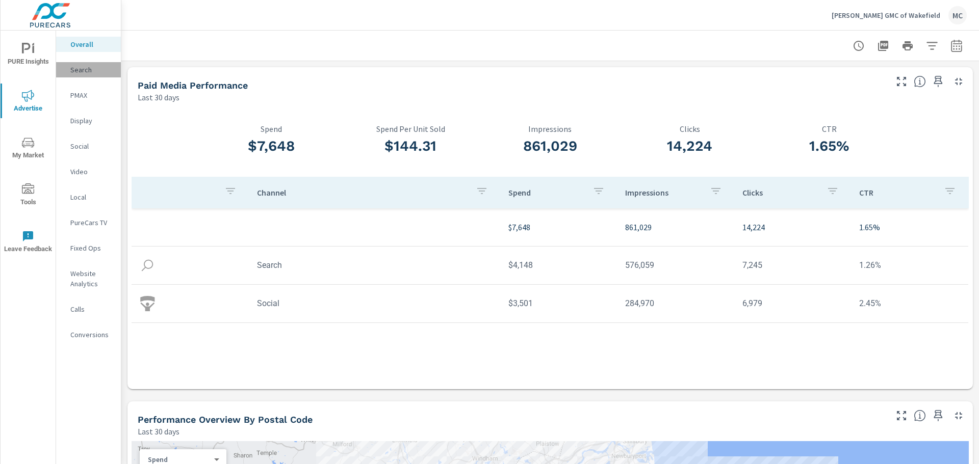
click at [86, 69] on p "Search" at bounding box center [91, 70] width 42 height 10
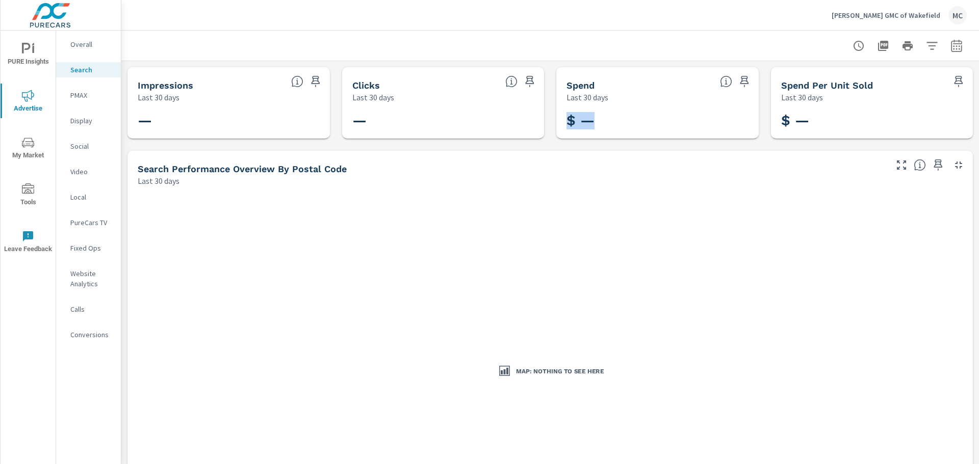
drag, startPoint x: 556, startPoint y: 118, endPoint x: 522, endPoint y: 117, distance: 33.1
click at [92, 94] on p "PMAX" at bounding box center [91, 95] width 42 height 10
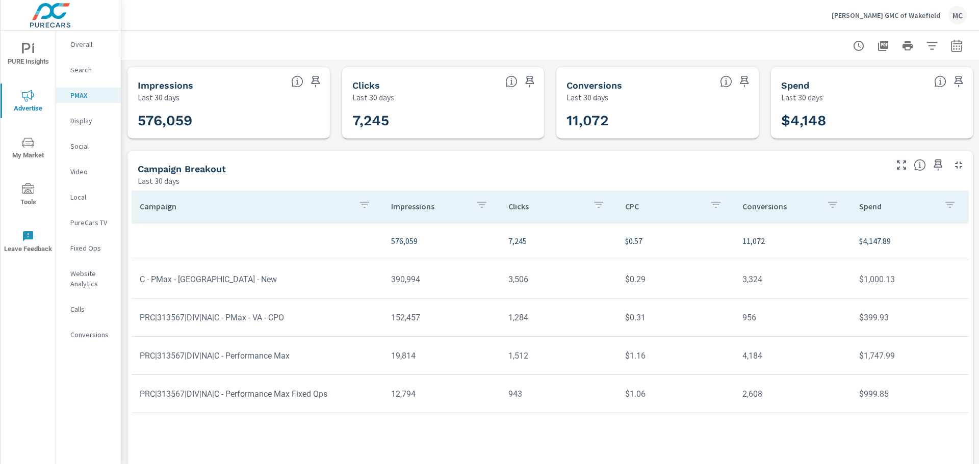
click at [76, 145] on p "Social" at bounding box center [91, 146] width 42 height 10
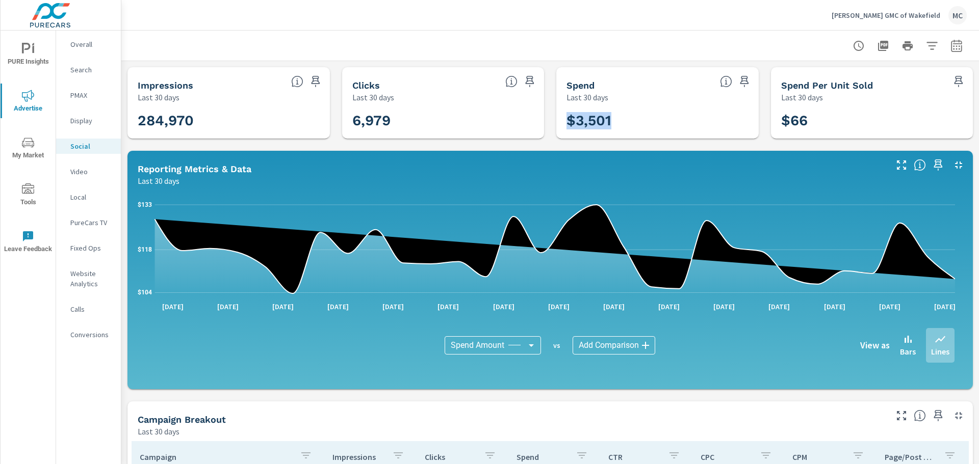
drag, startPoint x: 595, startPoint y: 119, endPoint x: 499, endPoint y: 119, distance: 96.9
click at [499, 121] on div "Impressions Last 30 days 284,970 Clicks Last 30 days 6,979 Spend Last 30 days $…" at bounding box center [549, 395] width 857 height 669
click at [625, 53] on div at bounding box center [550, 46] width 833 height 30
click at [87, 123] on p "Display" at bounding box center [91, 121] width 42 height 10
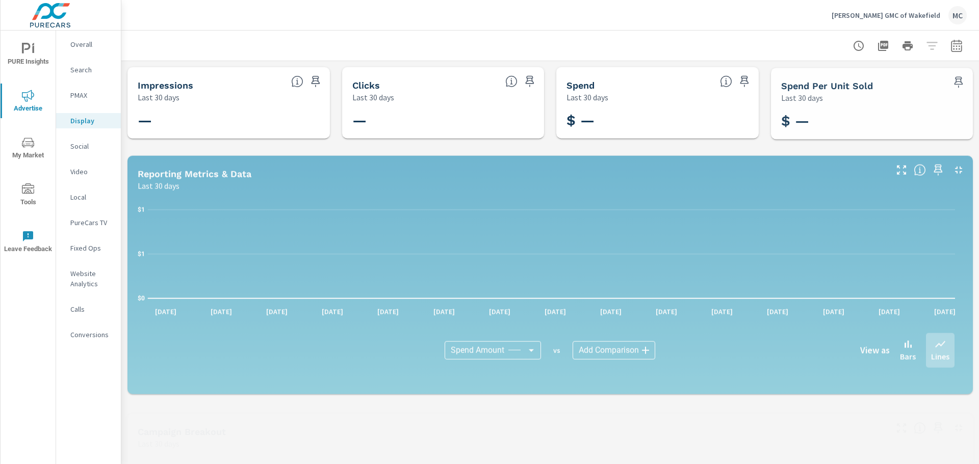
click at [82, 94] on p "PMAX" at bounding box center [91, 95] width 42 height 10
